Goal: Navigation & Orientation: Find specific page/section

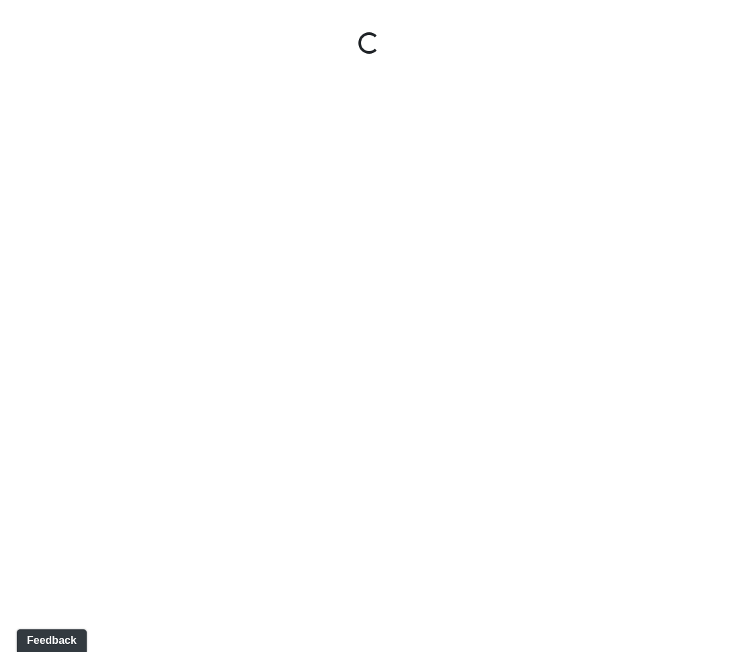
select select "fJc5aKiMUiMaQk47ZdTTUU"
select select "xp2EnM29icijy5Rj7JMuuV"
select select "lobby-entry"
select select "[DATE]---option-a"
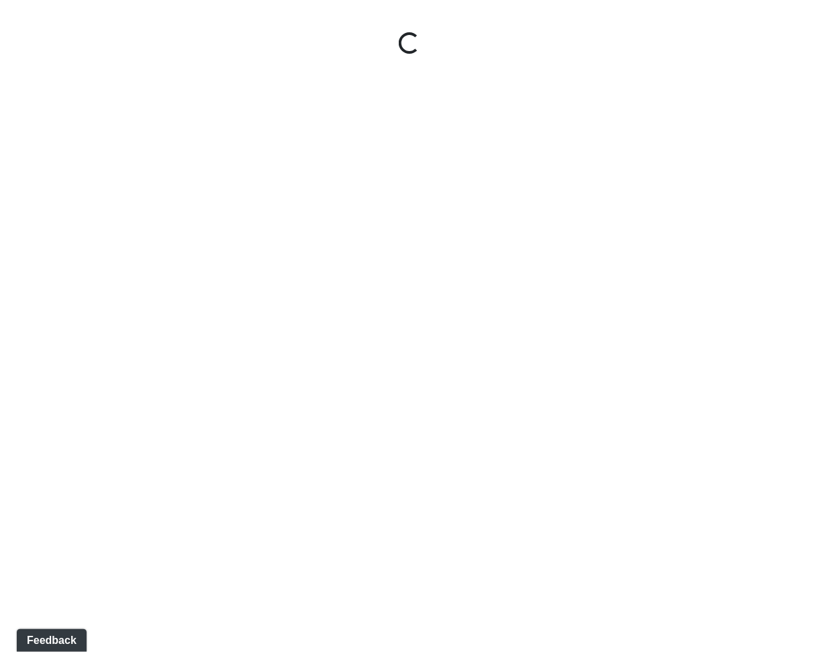
select select "vgkRrWj865KZZaey7q21LP"
select select "sAjgTzLieKfd3WH1aS2wgJ"
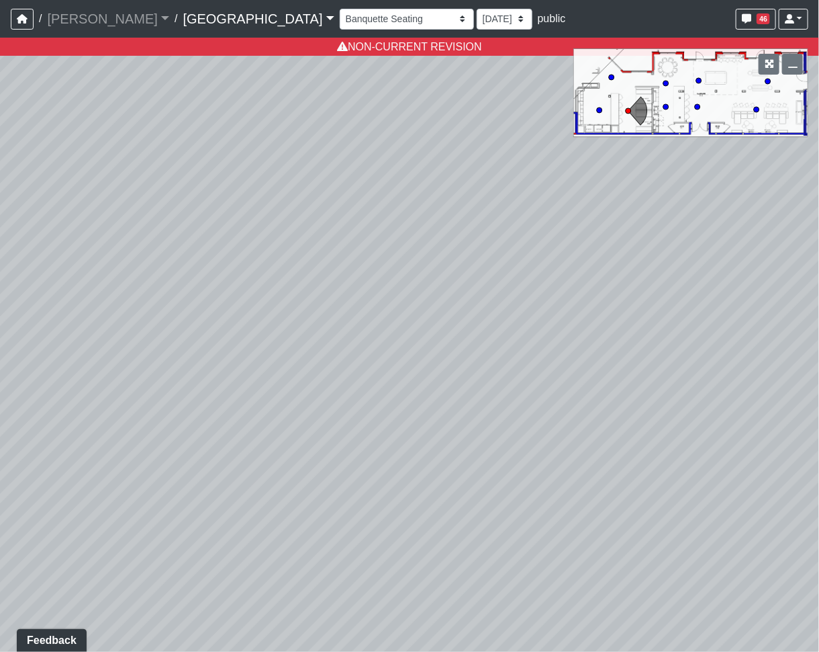
select select "vgkRrWj865KZZaey7q21LP"
select select "psvyJba564cN5DkBFXpjKA"
select select "vgkRrWj865KZZaey7q21LP"
select select "7qptg4kQj2dnZ524azhfBq"
select select "vgkRrWj865KZZaey7q21LP"
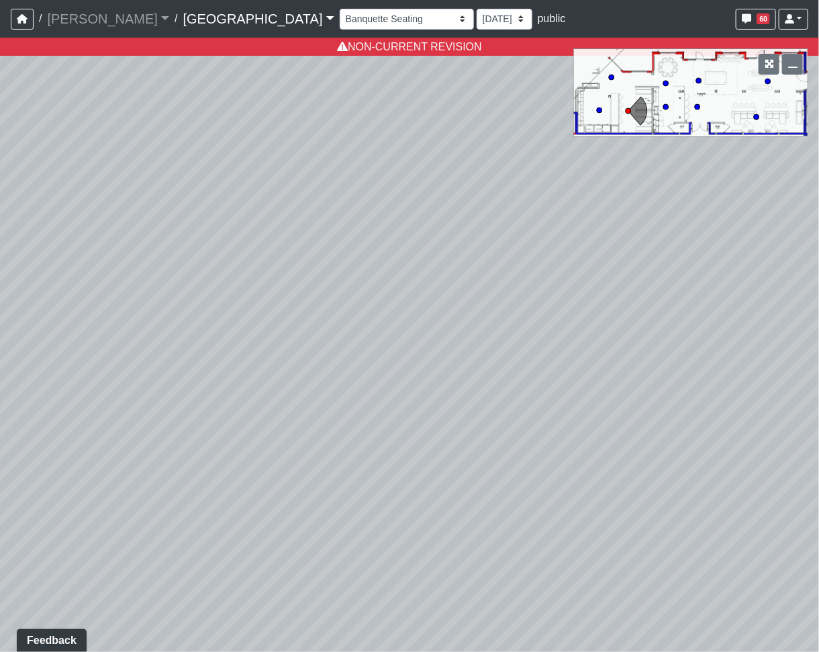
select select "baycfceXecLeBEG3JHmBA7"
select select "vgkRrWj865KZZaey7q21LP"
select select "wxBDmpyAJdd2wo9HPKYBf2"
select select "vgkRrWj865KZZaey7q21LP"
select select "dDCx3DZu33vpHsiGBjsdeF"
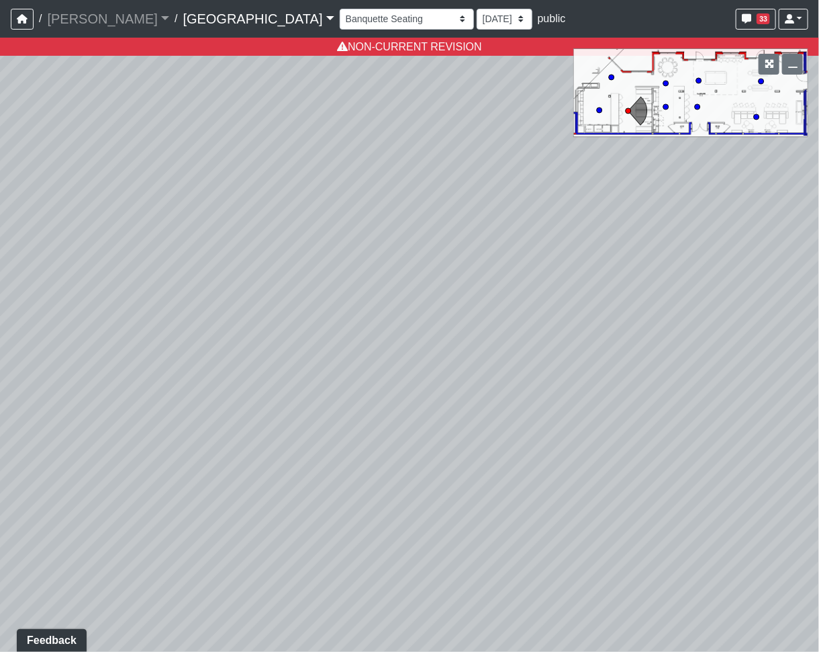
select select "vgkRrWj865KZZaey7q21LP"
select select "iQPKvkRZUjQqE7nyMTCuDL"
select select "vgkRrWj865KZZaey7q21LP"
select select "baHzYx9FYTiUyftoJoLRba"
select select "vgkRrWj865KZZaey7q21LP"
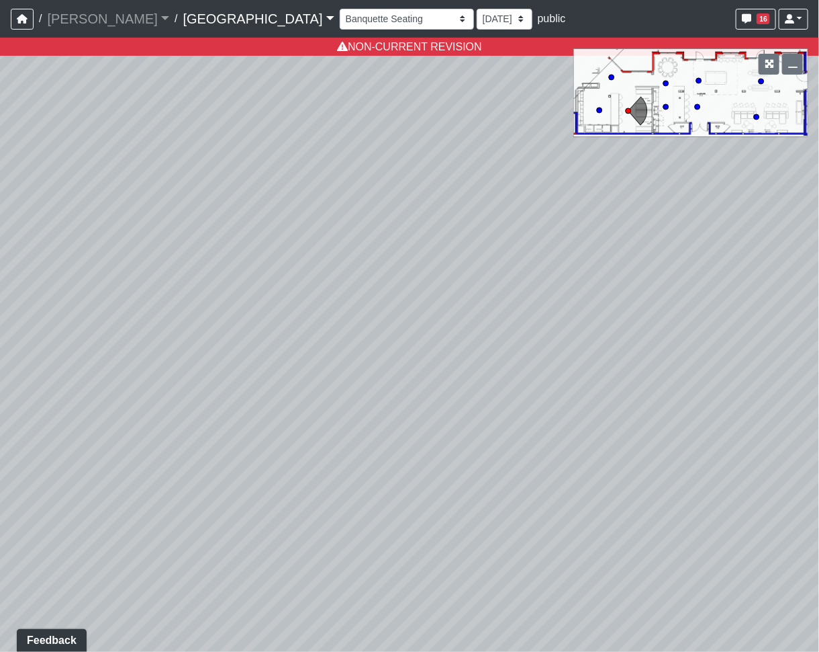
select select "ddxhz8ZTChoU6ccpd4pkfW"
select select "vgkRrWj865KZZaey7q21LP"
select select "oXsyYV8CxXW95qJA1UW6ng"
select select "vgkRrWj865KZZaey7q21LP"
select select "ouS2LxGHbkv2w29C4zahEU"
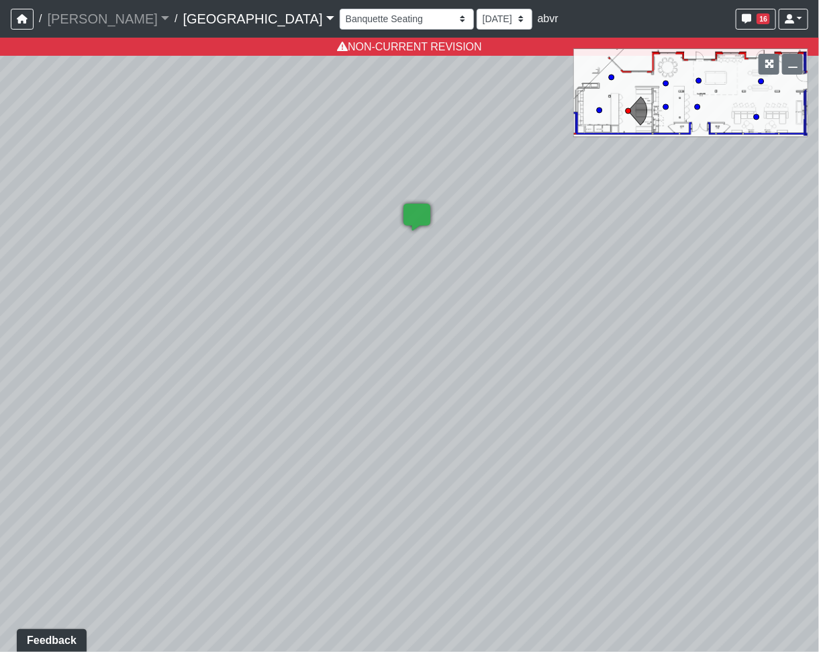
select select "vgkRrWj865KZZaey7q21LP"
select select "dq3TFYPmQWKqyghEd7aYyE"
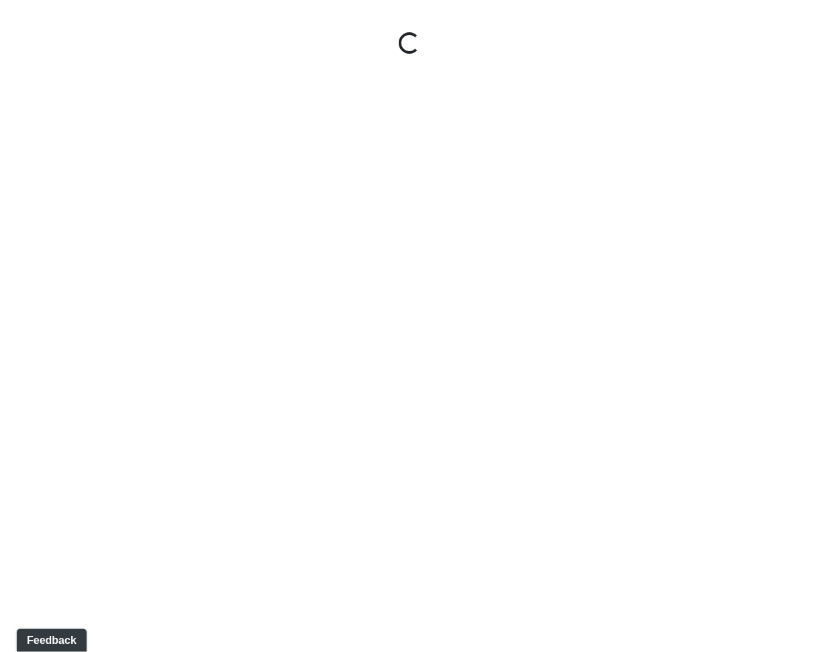
select select "clubhouse-front"
select select "2-2-2022-1"
select select "jSbzXF9d96j3rUUmxPYLxy"
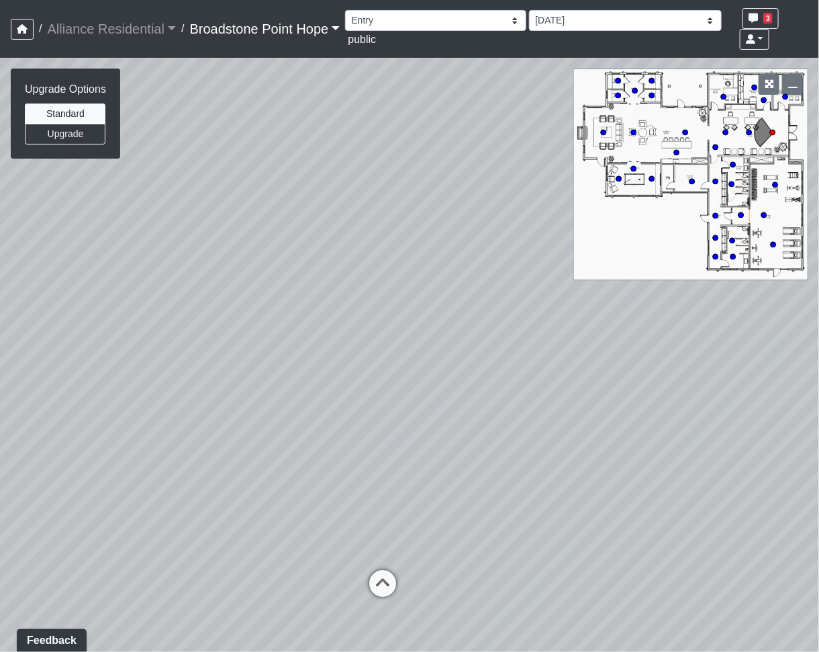
drag, startPoint x: 292, startPoint y: 1, endPoint x: 196, endPoint y: 436, distance: 445.6
click at [196, 436] on div "Loading... Leasing Desks 1 Loading... Breakroom 1 Loading... Leasing Office 1" at bounding box center [409, 355] width 819 height 594
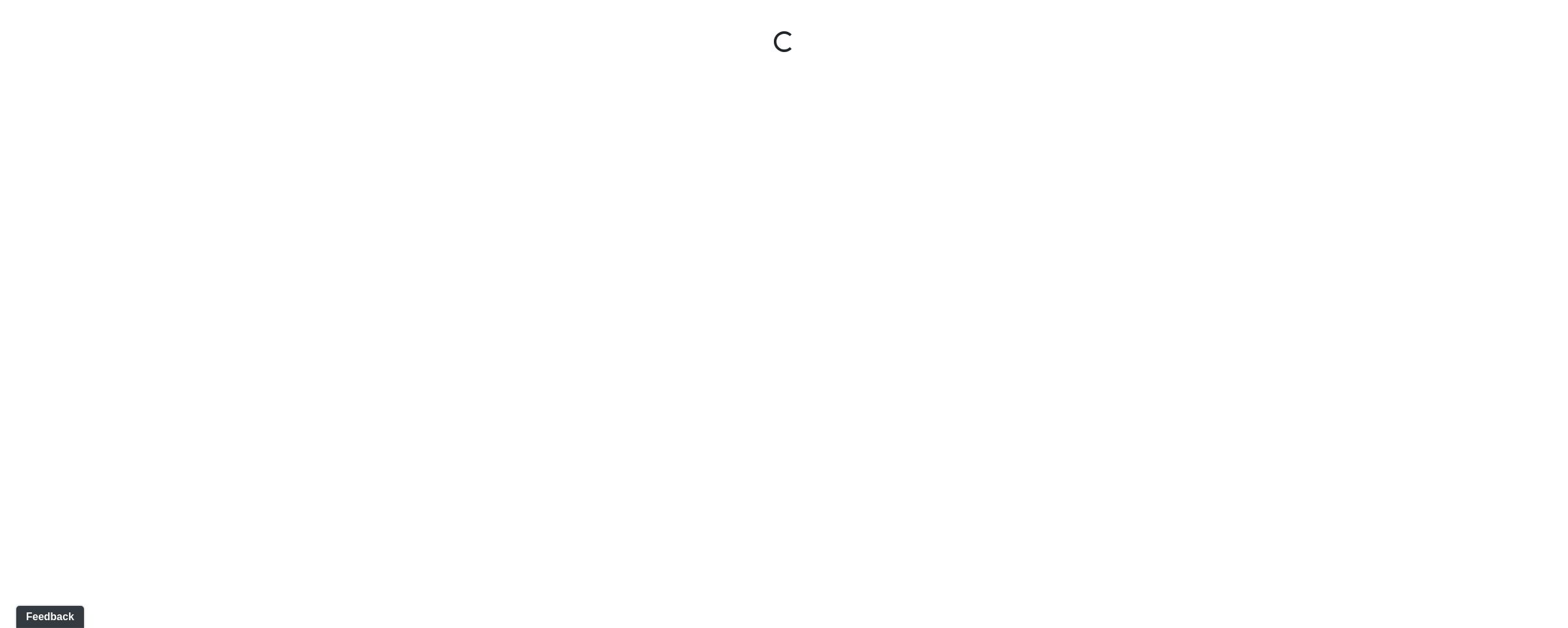
select select "hallways-lobby"
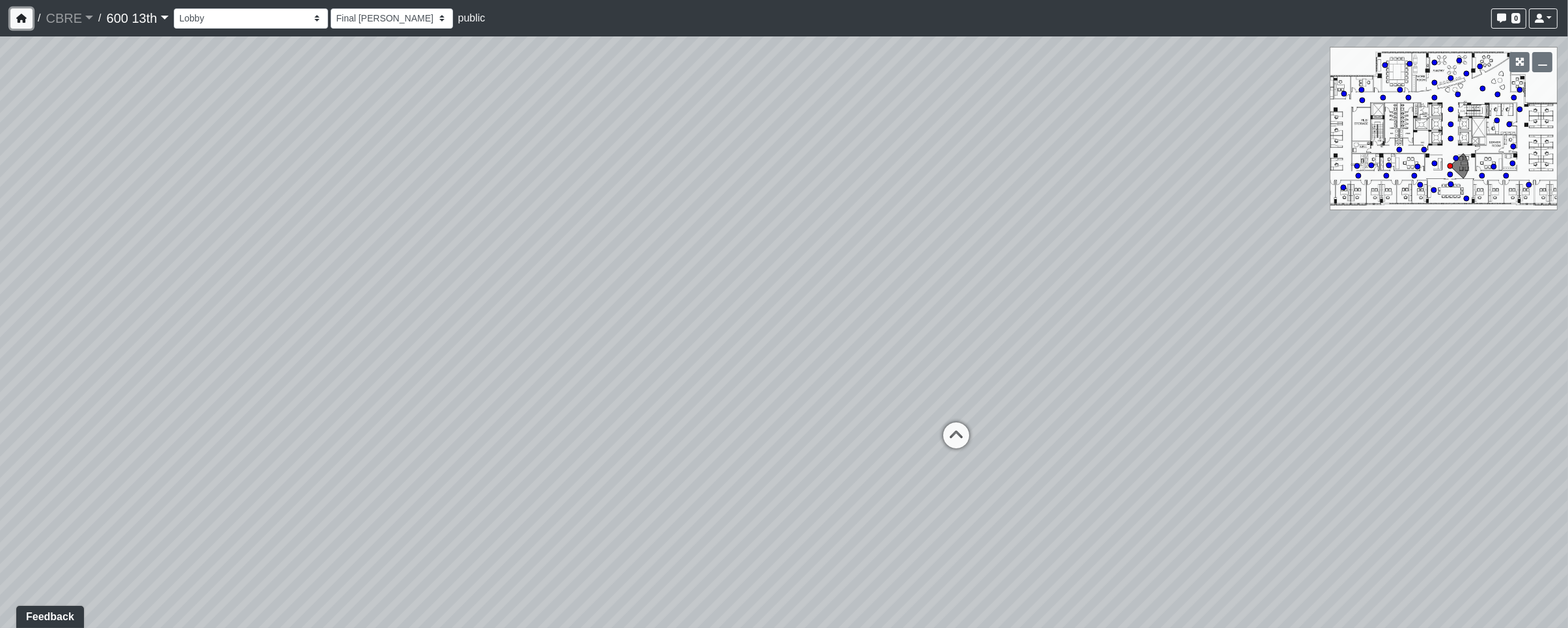
click at [16, 16] on icon "button" at bounding box center [21, 17] width 11 height 9
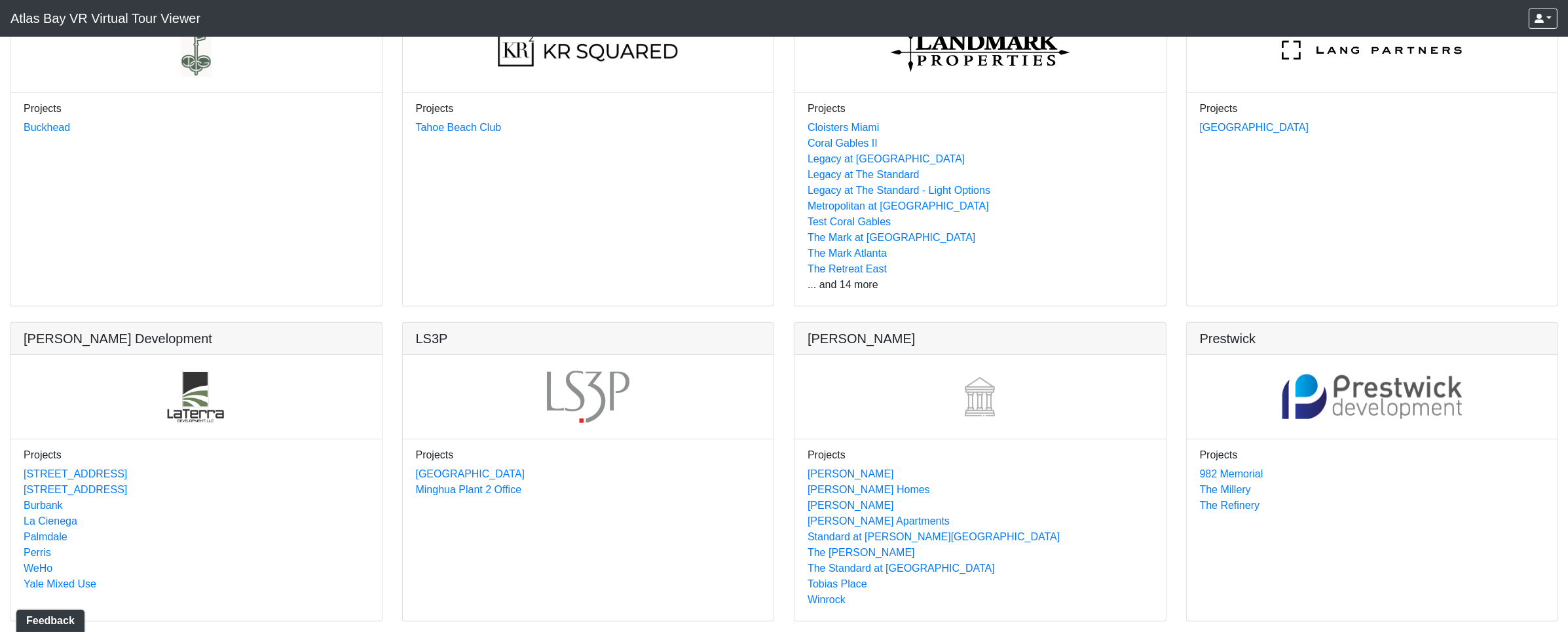
scroll to position [730, 0]
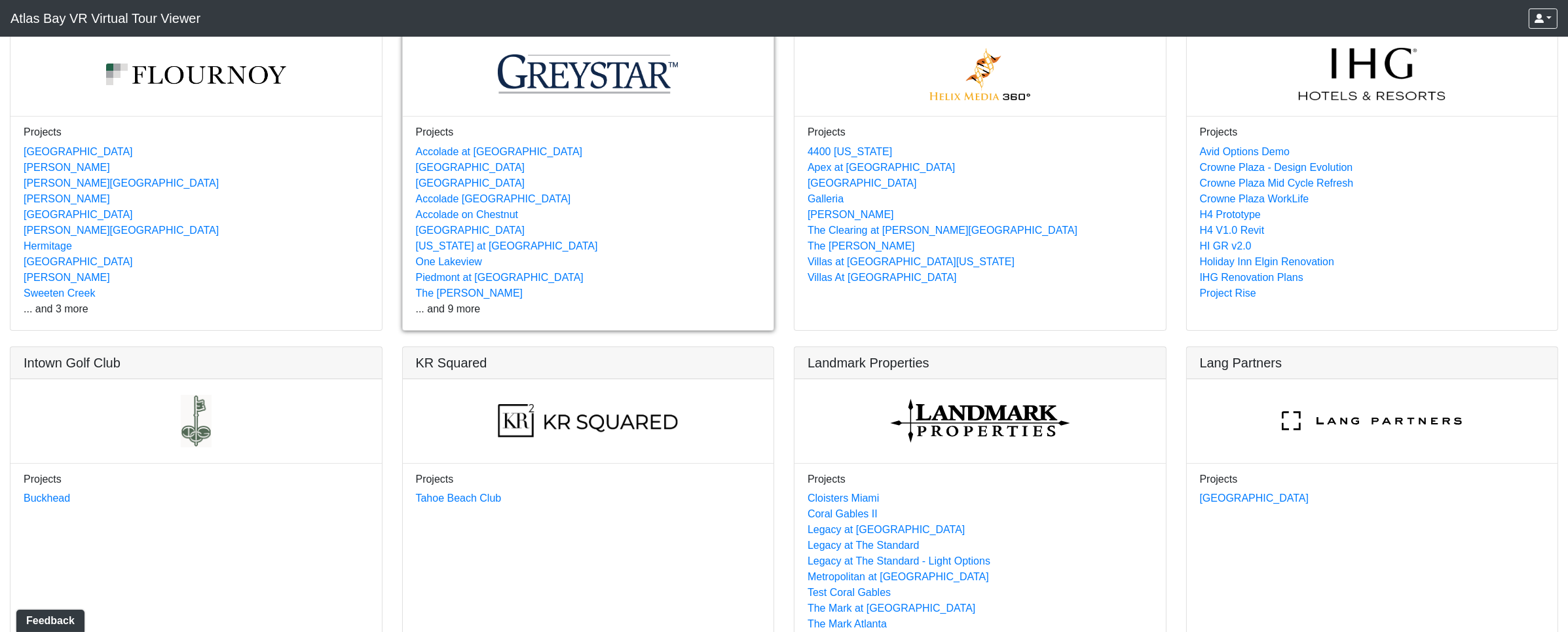
click at [466, 0] on link at bounding box center [588, 0] width 372 height 0
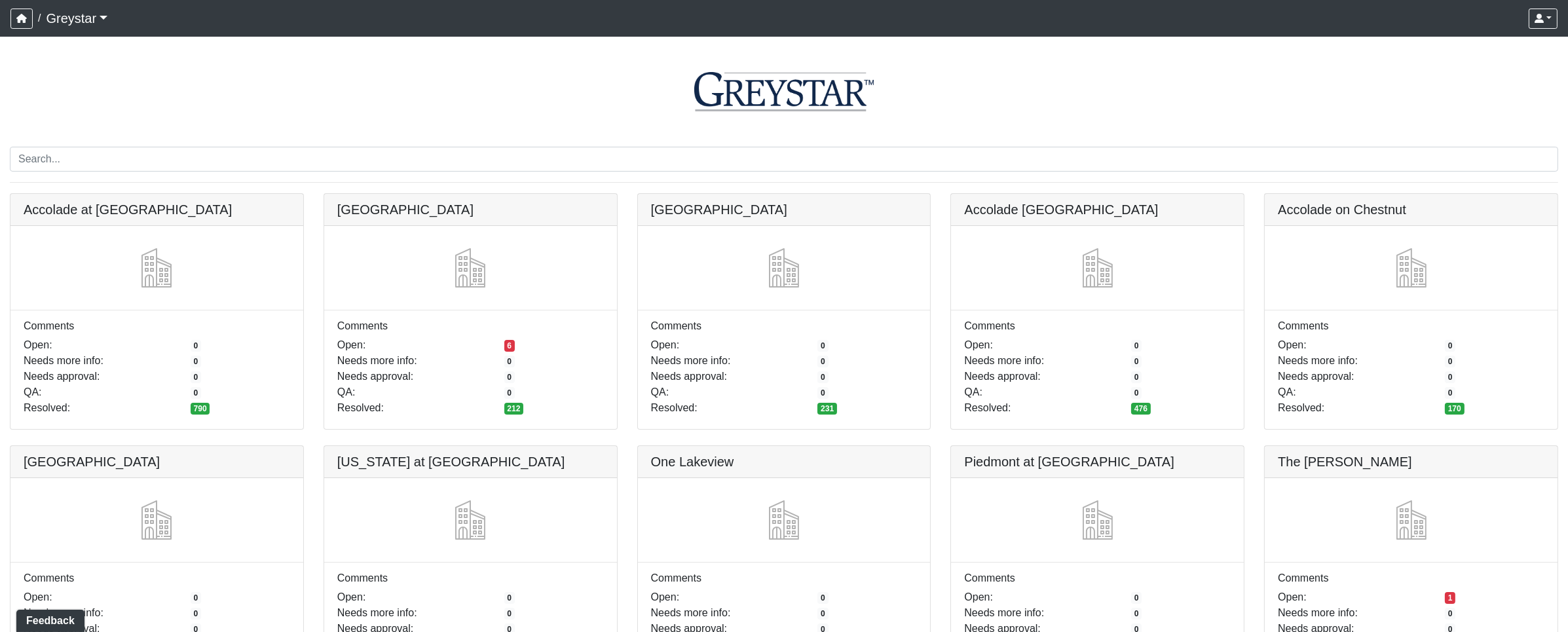
drag, startPoint x: 54, startPoint y: 208, endPoint x: 400, endPoint y: 123, distance: 356.3
click at [400, 123] on div at bounding box center [784, 92] width 1548 height 79
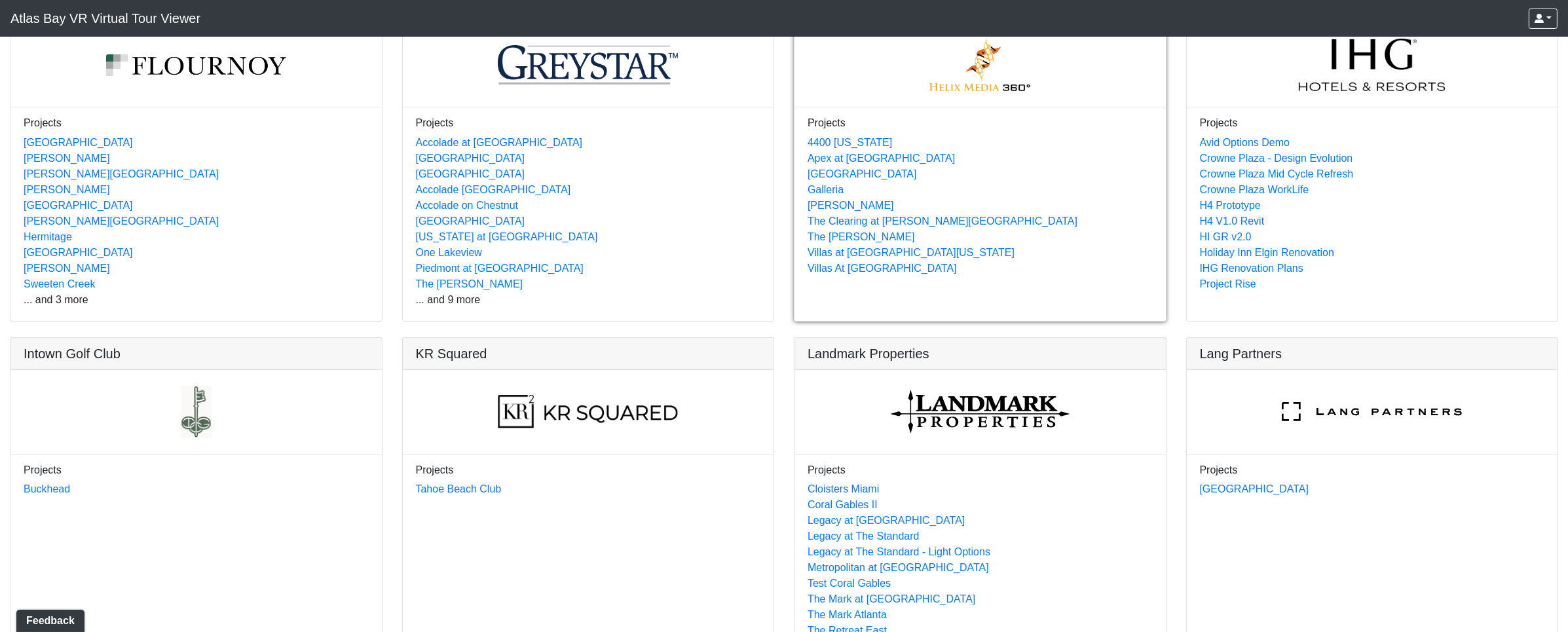
scroll to position [742, 0]
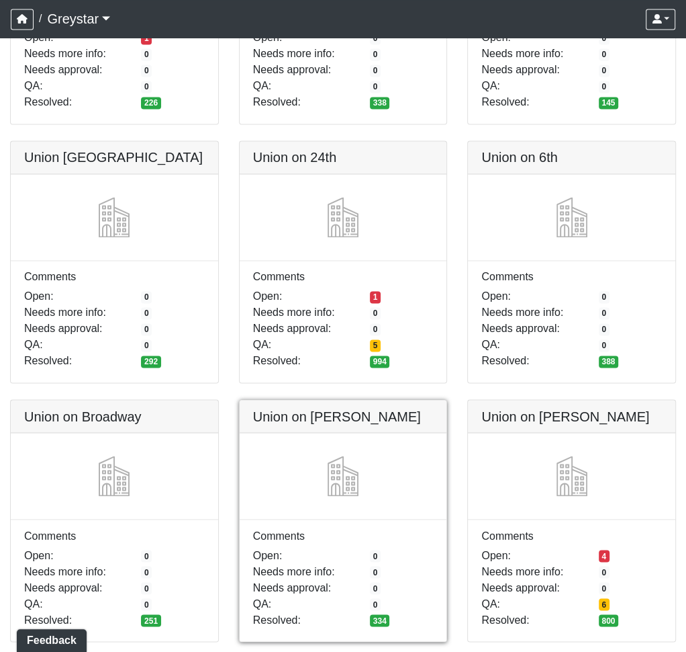
scroll to position [1370, 0]
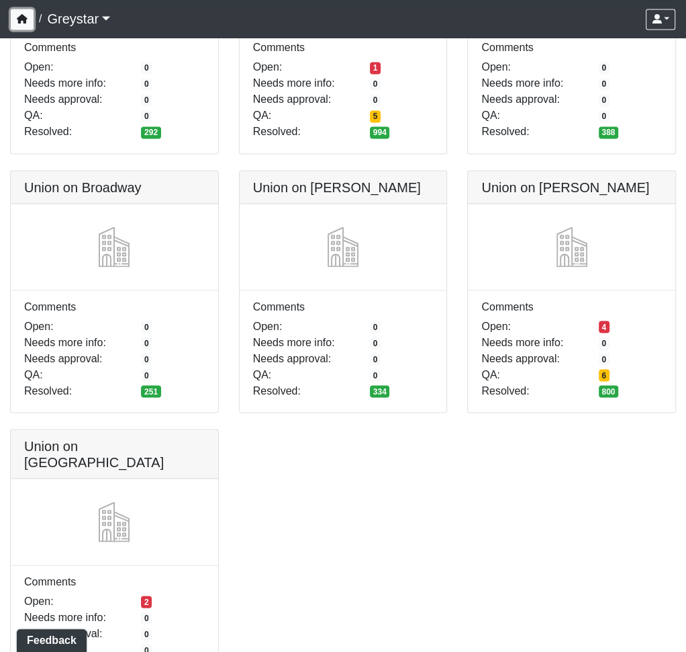
click at [19, 18] on icon "button" at bounding box center [22, 18] width 11 height 9
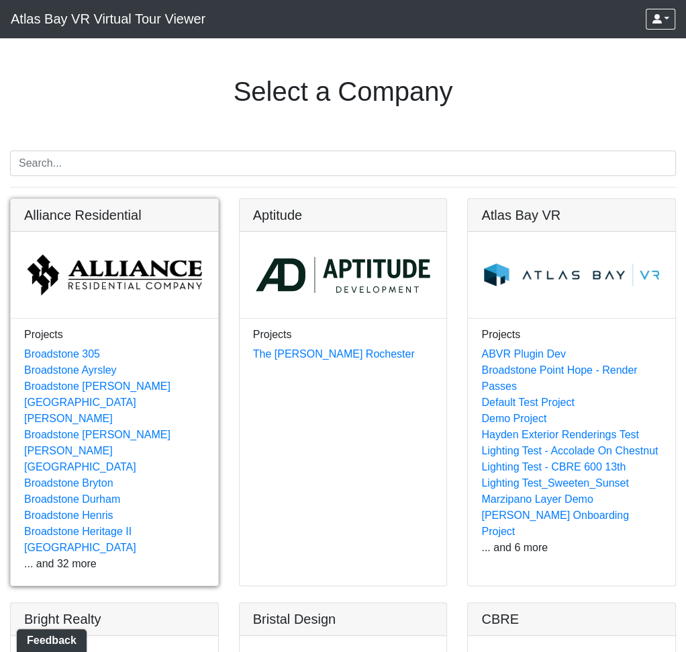
click at [133, 199] on link at bounding box center [115, 199] width 208 height 0
